Goal: Information Seeking & Learning: Compare options

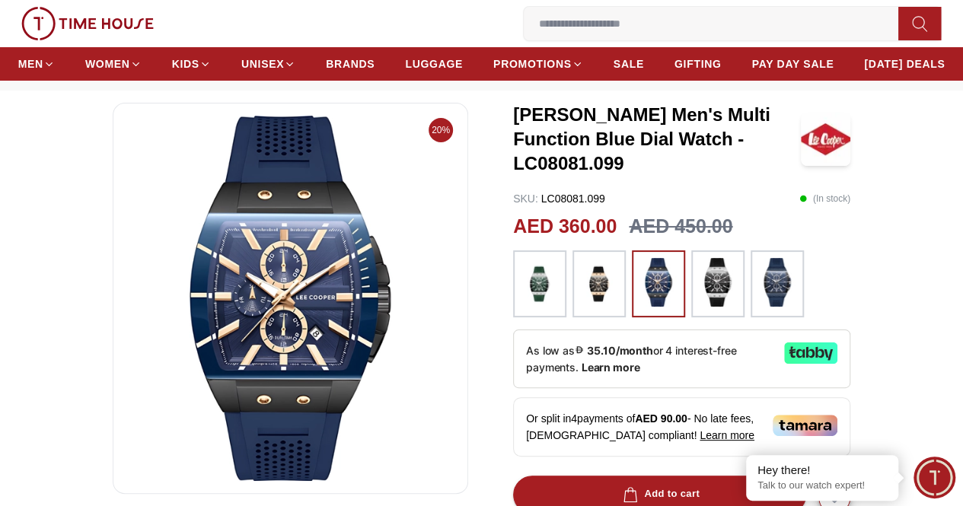
click at [601, 283] on img at bounding box center [599, 284] width 38 height 52
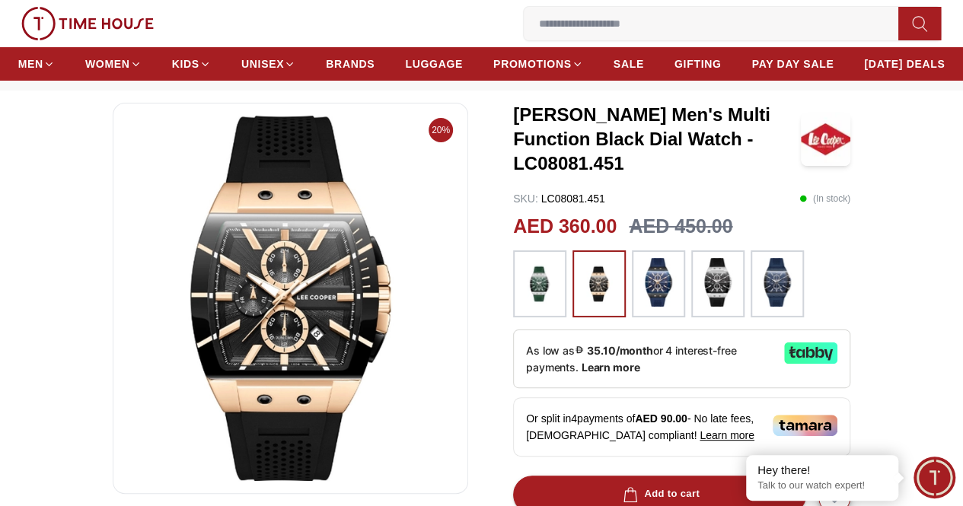
click at [652, 295] on img at bounding box center [659, 282] width 38 height 49
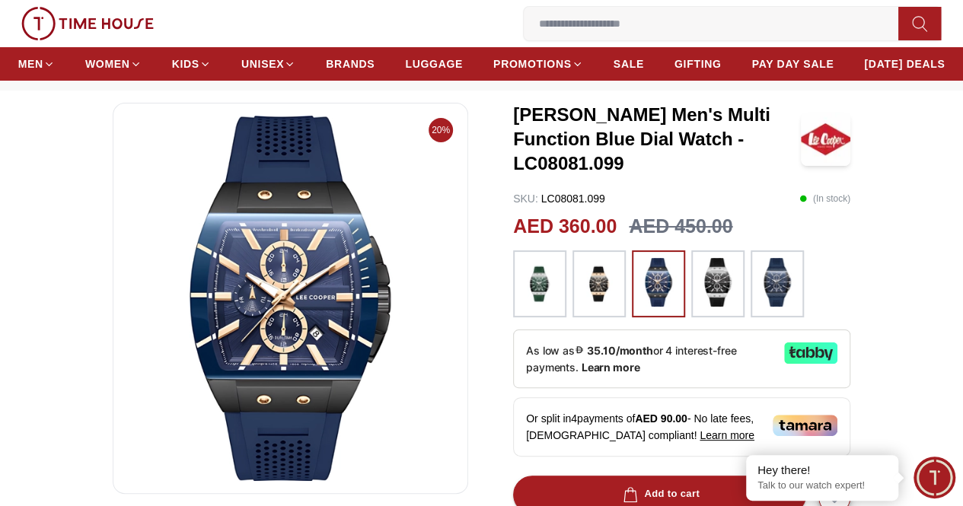
click at [717, 297] on img at bounding box center [718, 282] width 38 height 49
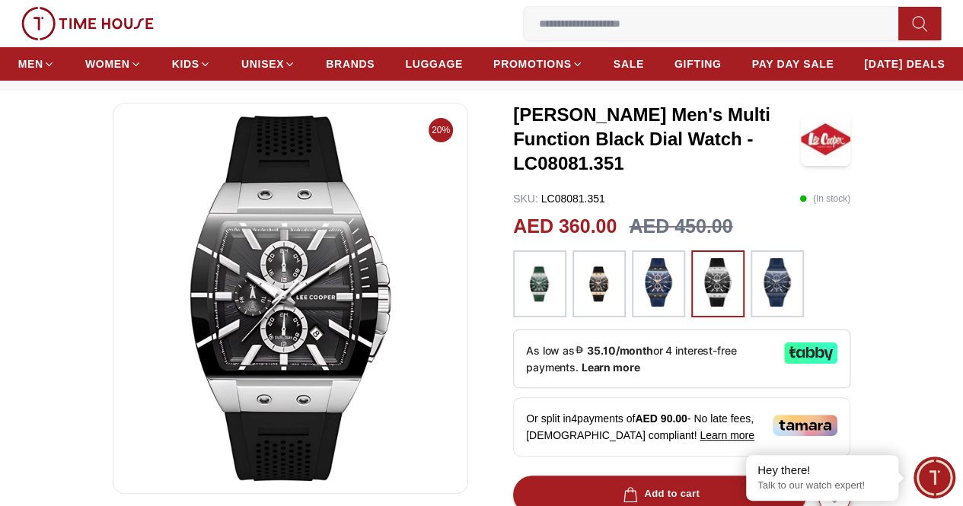
click at [780, 300] on img at bounding box center [777, 282] width 38 height 49
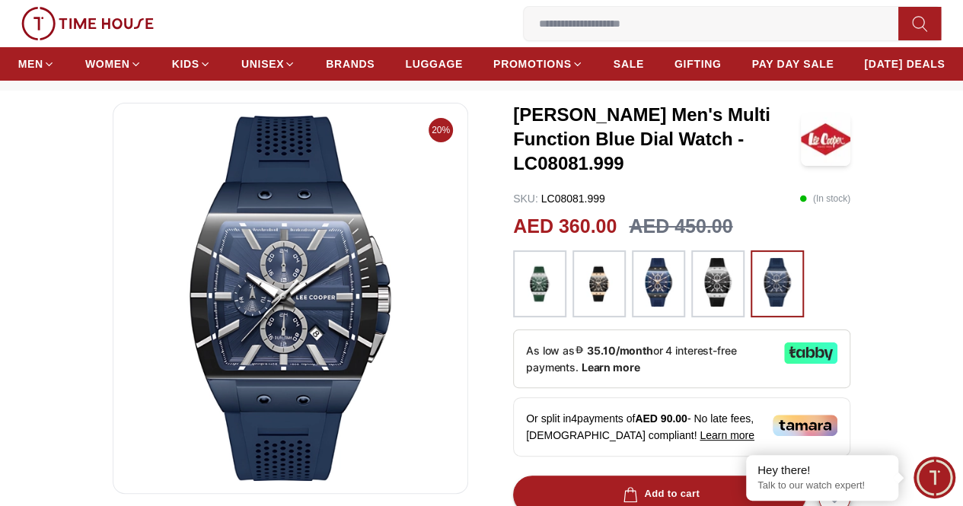
click at [662, 295] on img at bounding box center [659, 282] width 38 height 49
